Goal: Task Accomplishment & Management: Manage account settings

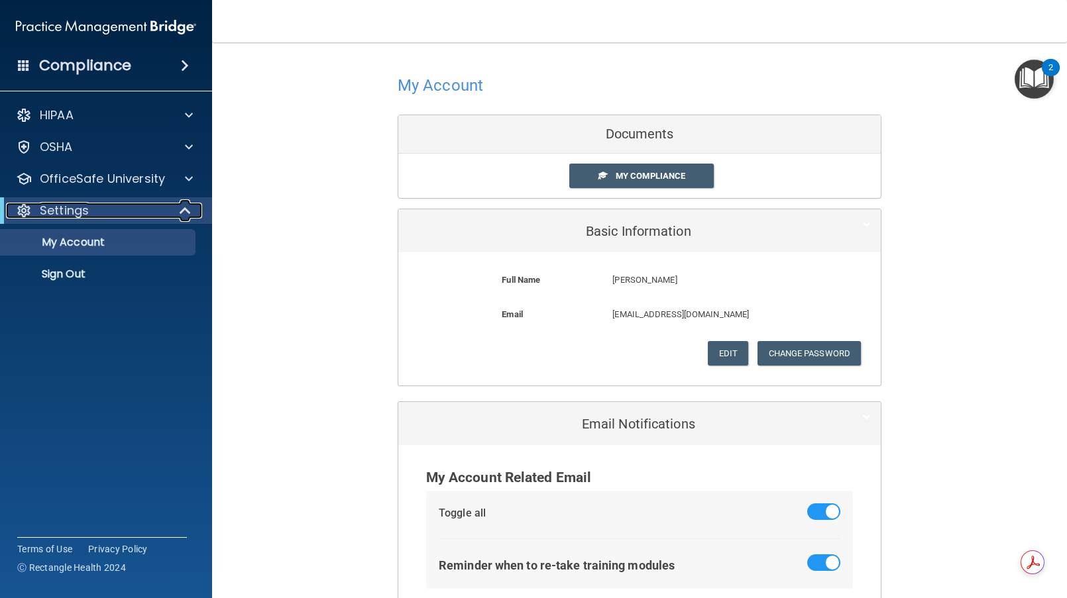
click at [91, 209] on div "Settings" at bounding box center [88, 211] width 164 height 16
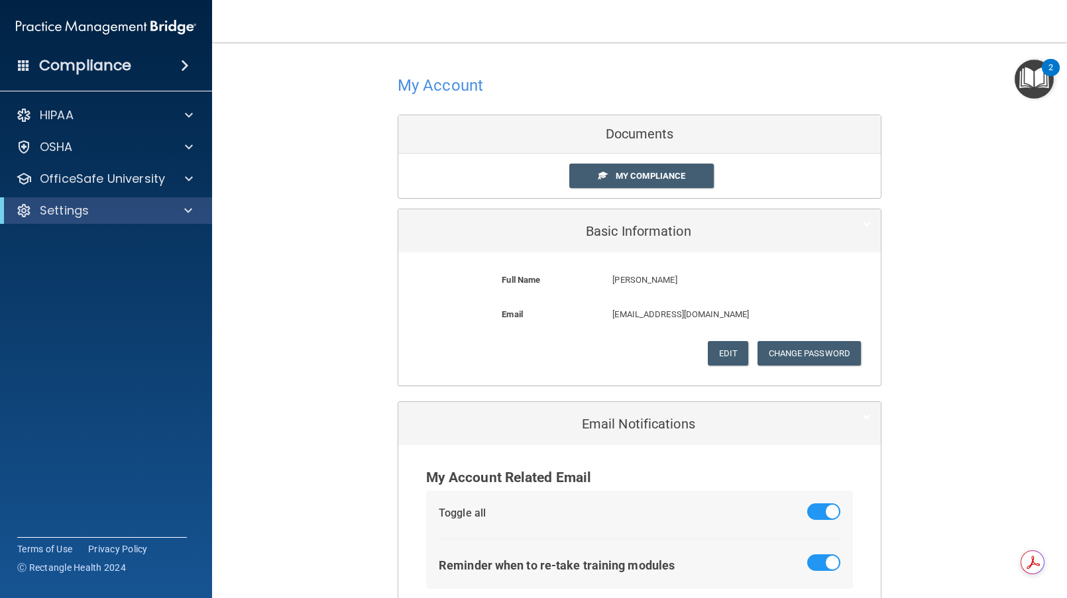
click at [88, 219] on div "Settings" at bounding box center [106, 210] width 212 height 27
click at [115, 172] on p "OfficeSafe University" at bounding box center [102, 179] width 125 height 16
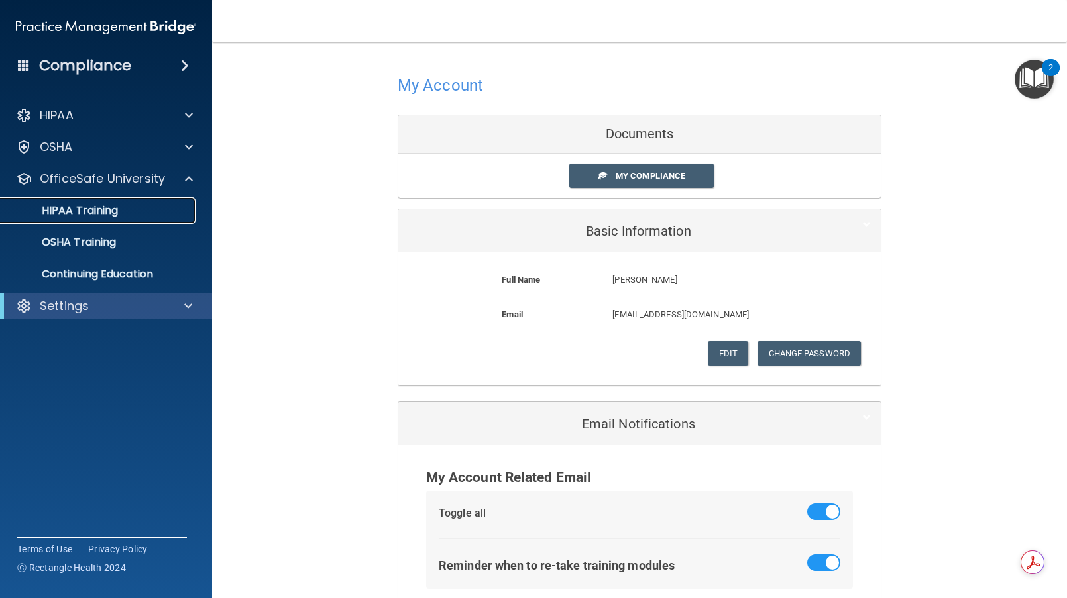
click at [104, 211] on p "HIPAA Training" at bounding box center [63, 210] width 109 height 13
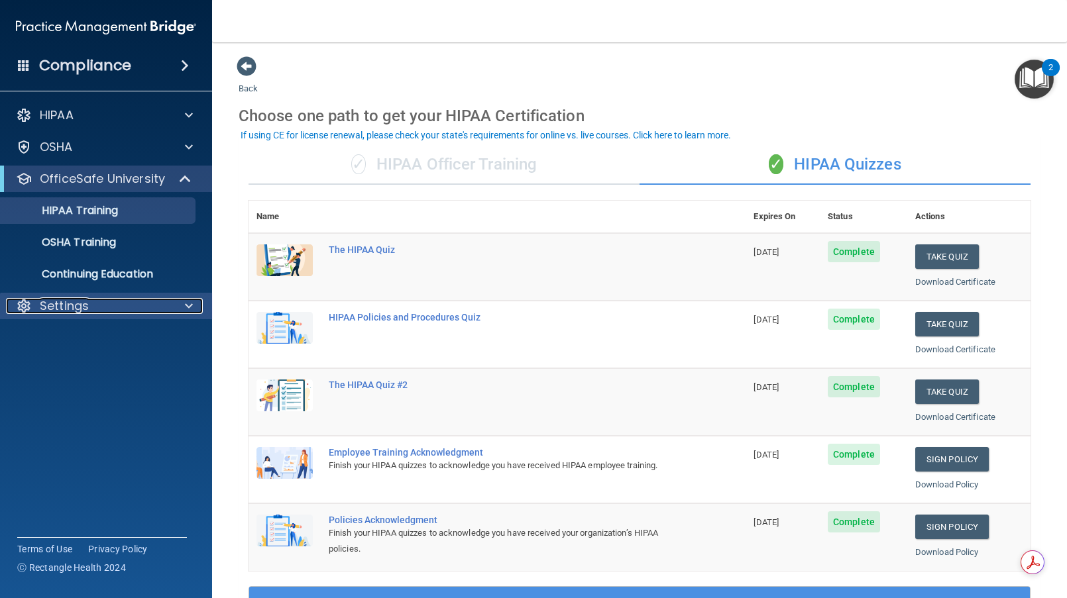
click at [84, 303] on p "Settings" at bounding box center [64, 306] width 49 height 16
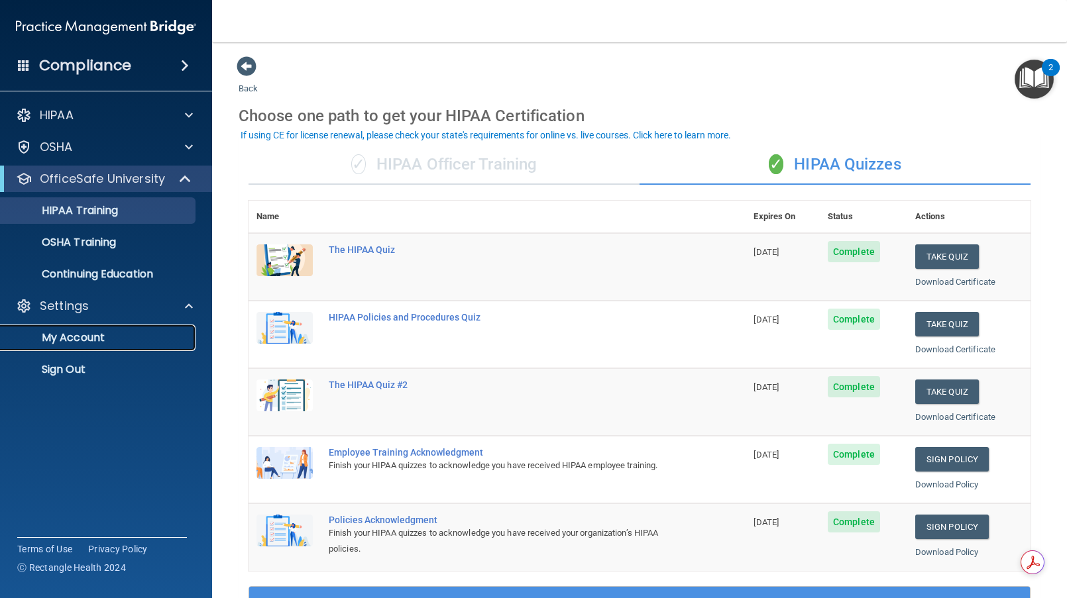
click at [79, 339] on p "My Account" at bounding box center [99, 337] width 181 height 13
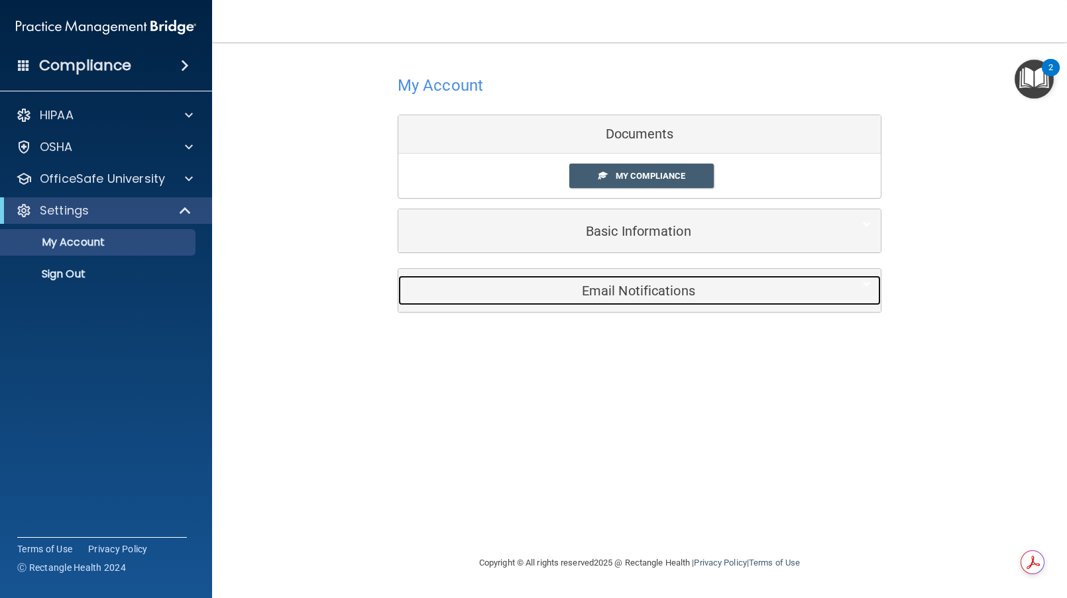
click at [574, 286] on h5 "Email Notifications" at bounding box center [619, 291] width 422 height 15
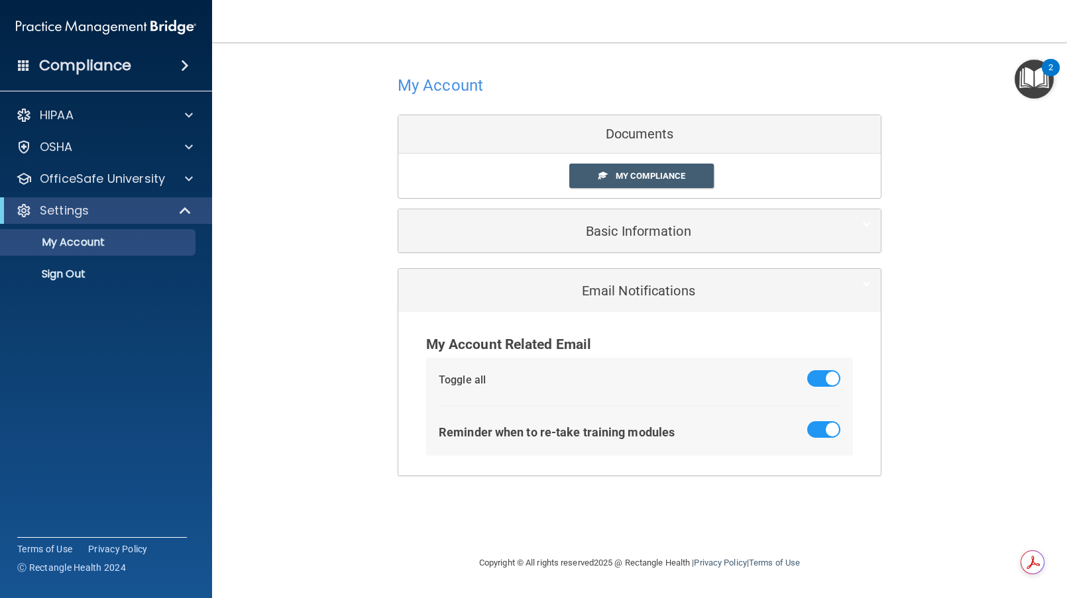
click at [564, 252] on div "Basic Information" at bounding box center [639, 230] width 482 height 43
click at [826, 376] on span at bounding box center [823, 378] width 33 height 17
click at [815, 381] on input "checkbox" at bounding box center [815, 381] width 0 height 0
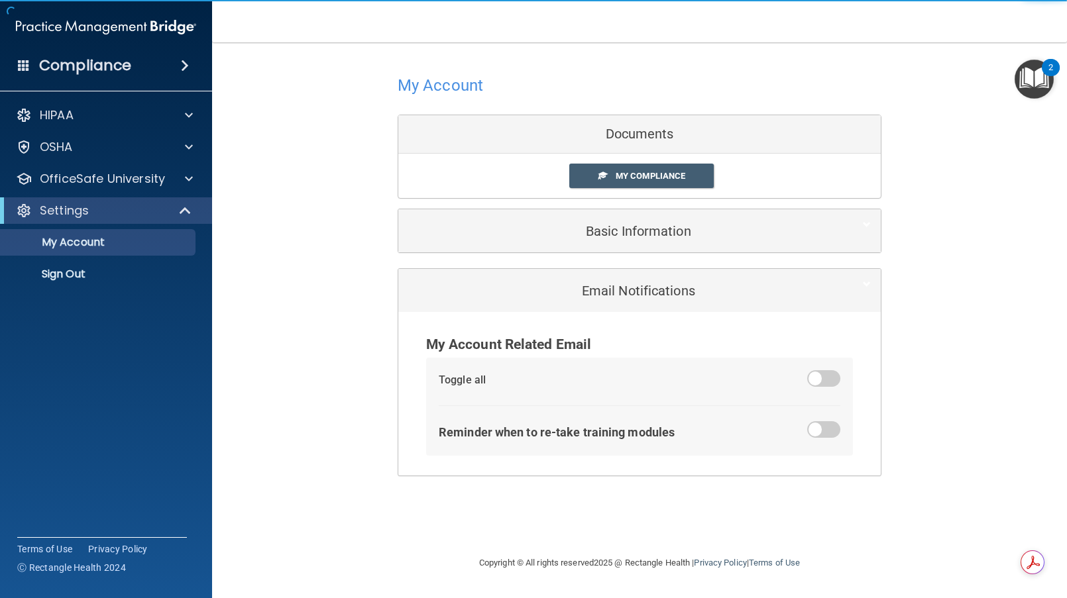
click at [826, 376] on span at bounding box center [823, 378] width 33 height 17
click at [815, 381] on input "checkbox" at bounding box center [815, 381] width 0 height 0
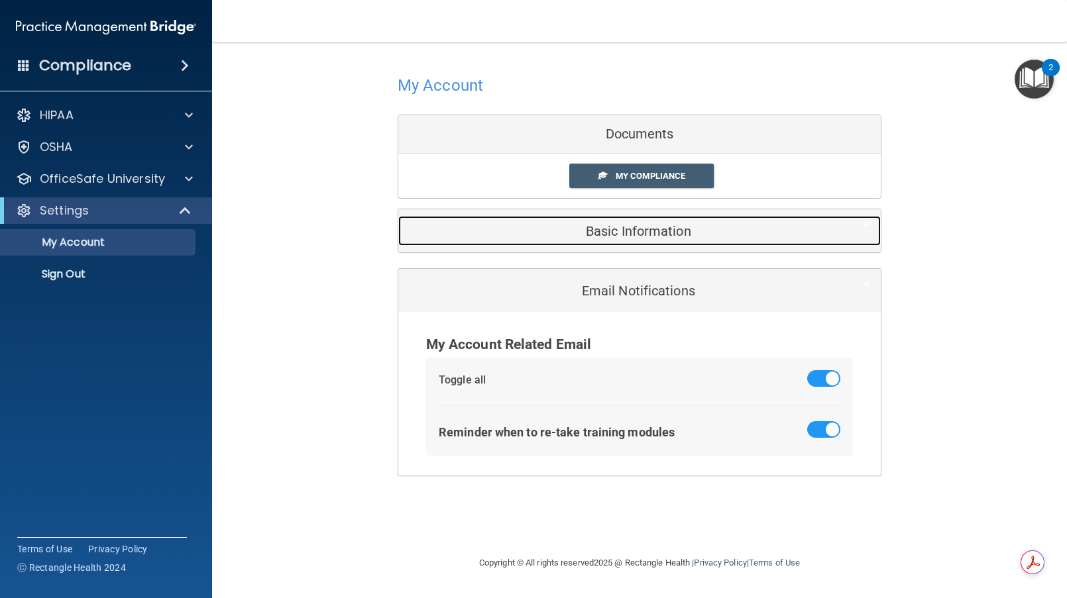
click at [627, 245] on div "Basic Information" at bounding box center [619, 231] width 442 height 30
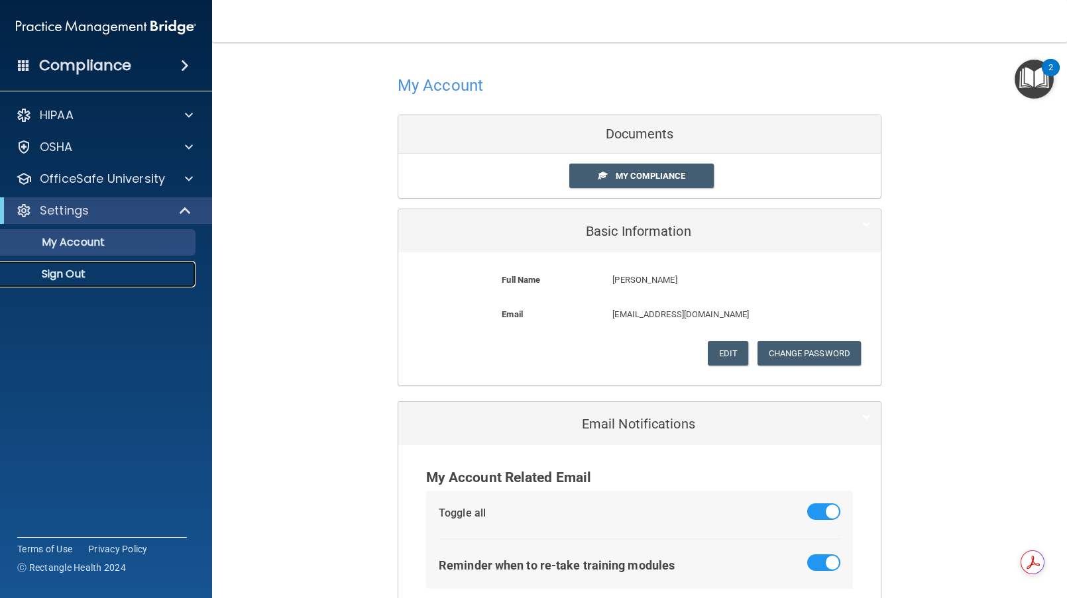
click at [73, 270] on p "Sign Out" at bounding box center [99, 274] width 181 height 13
